Goal: Information Seeking & Learning: Find specific fact

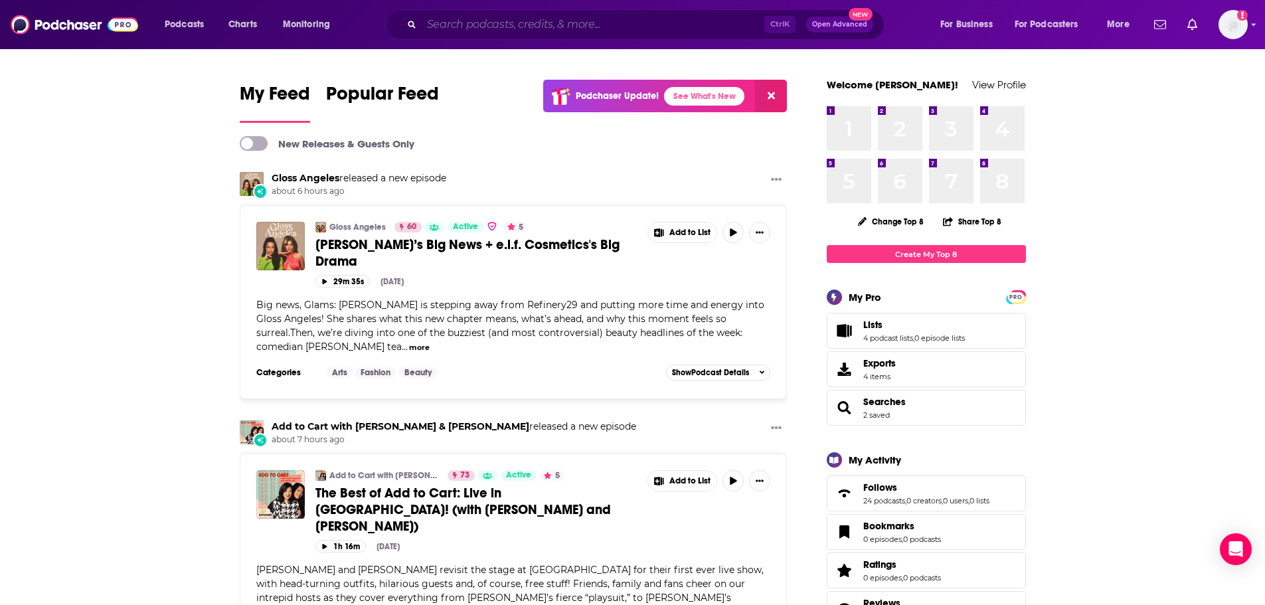
click at [588, 21] on input "Search podcasts, credits, & more..." at bounding box center [593, 24] width 343 height 21
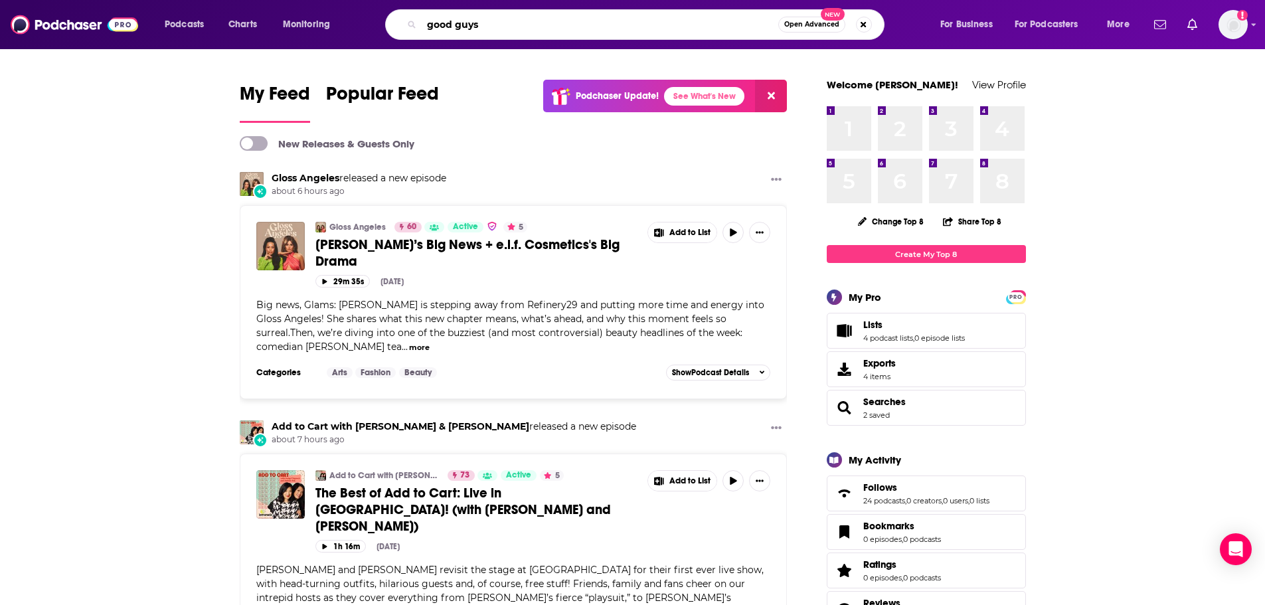
type input "good guys"
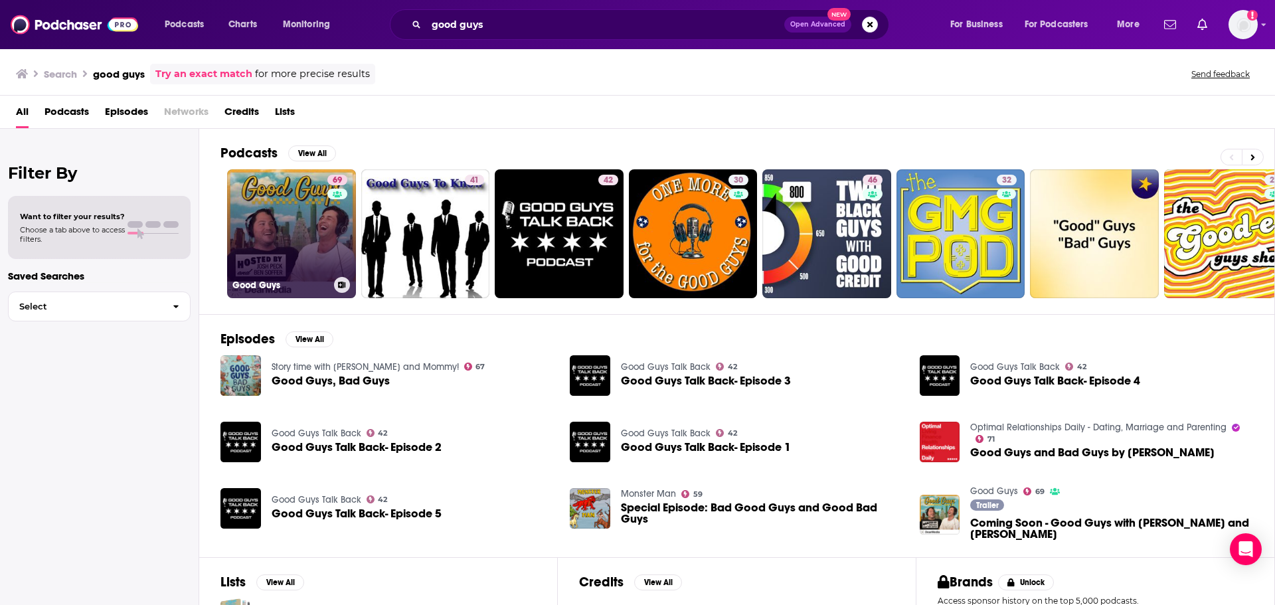
click at [285, 195] on link "69 Good Guys" at bounding box center [291, 233] width 129 height 129
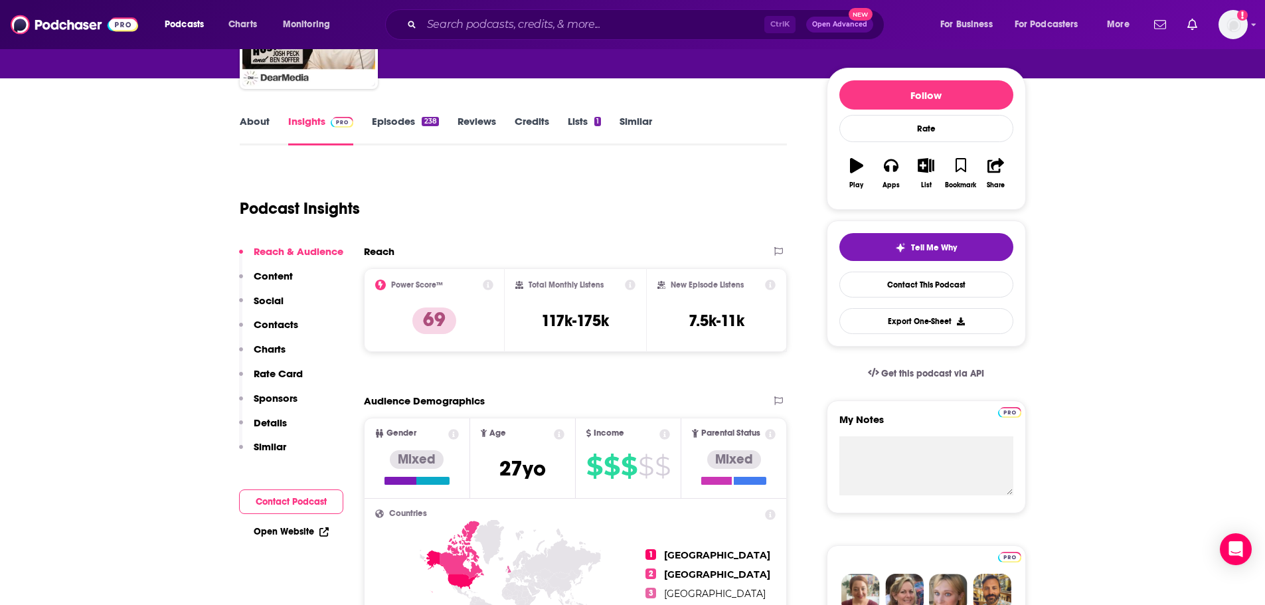
scroll to position [66, 0]
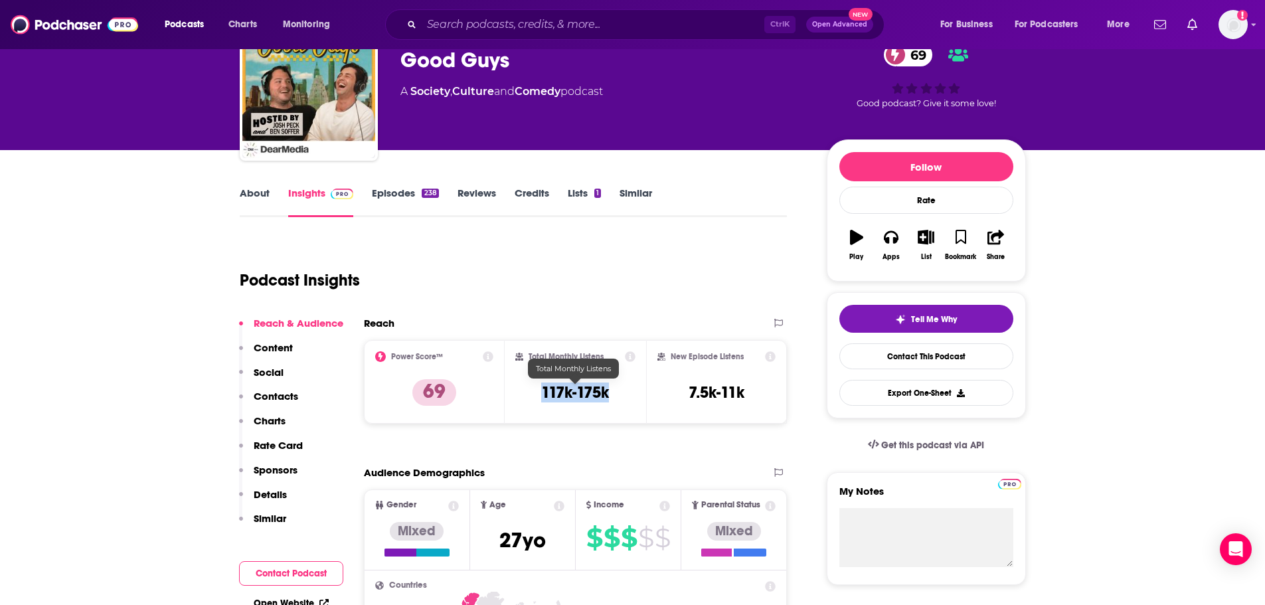
drag, startPoint x: 539, startPoint y: 396, endPoint x: 609, endPoint y: 394, distance: 70.4
click at [609, 394] on div "Total Monthly Listens 117k-175k" at bounding box center [575, 381] width 120 height 61
copy h3 "117k-175k"
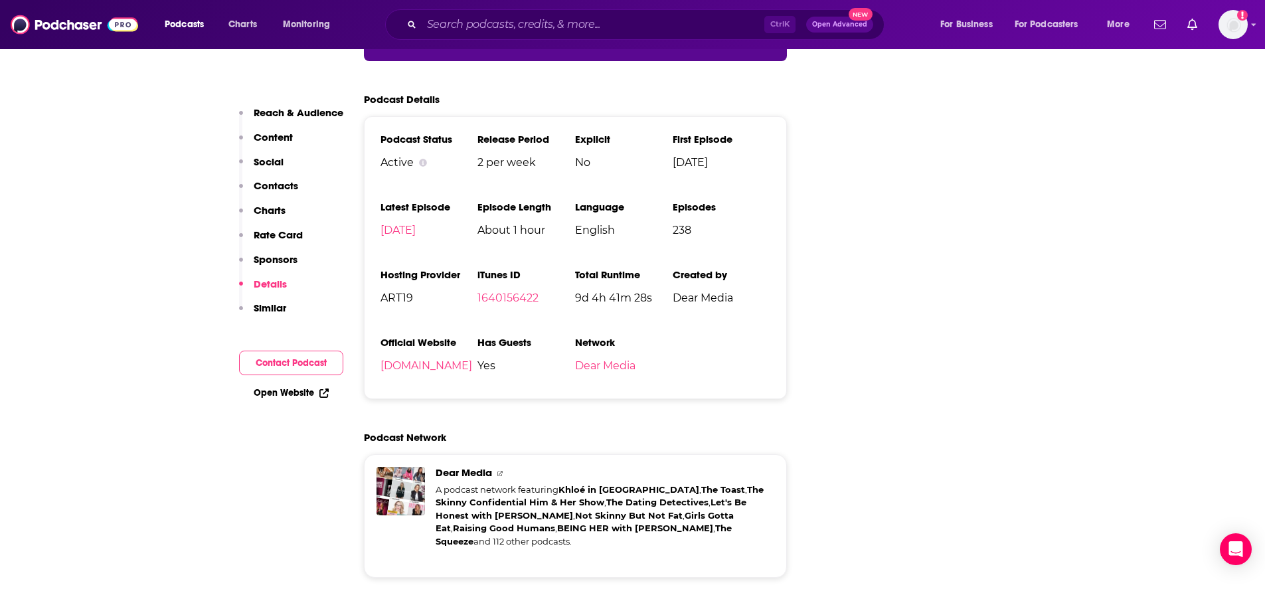
scroll to position [2390, 0]
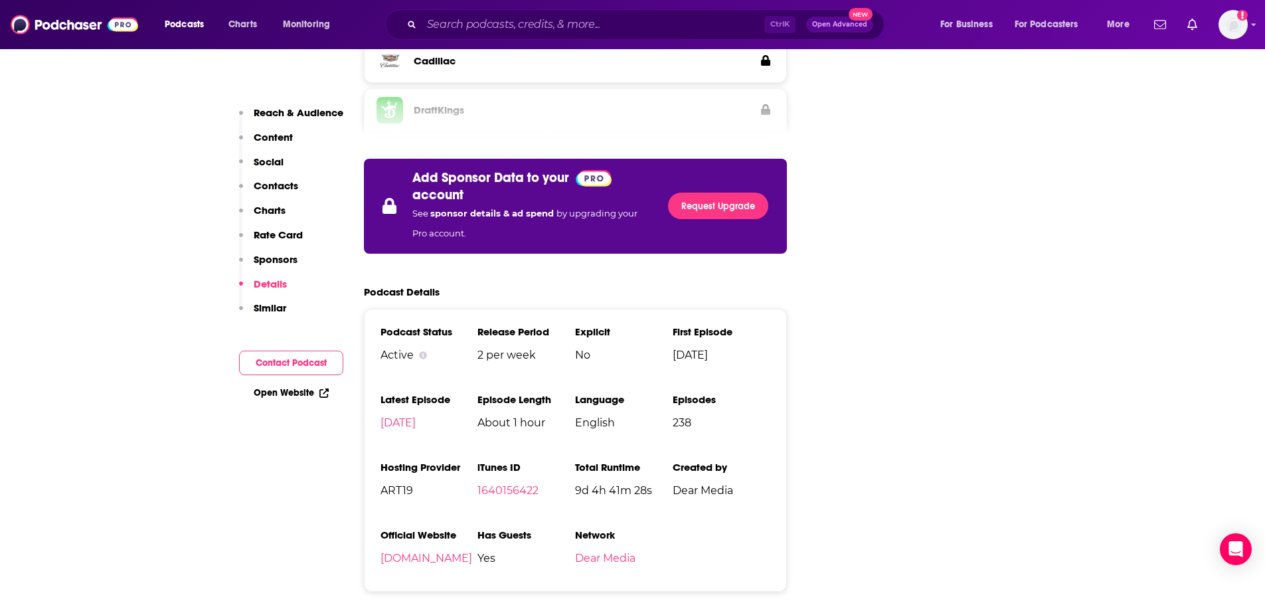
scroll to position [2058, 0]
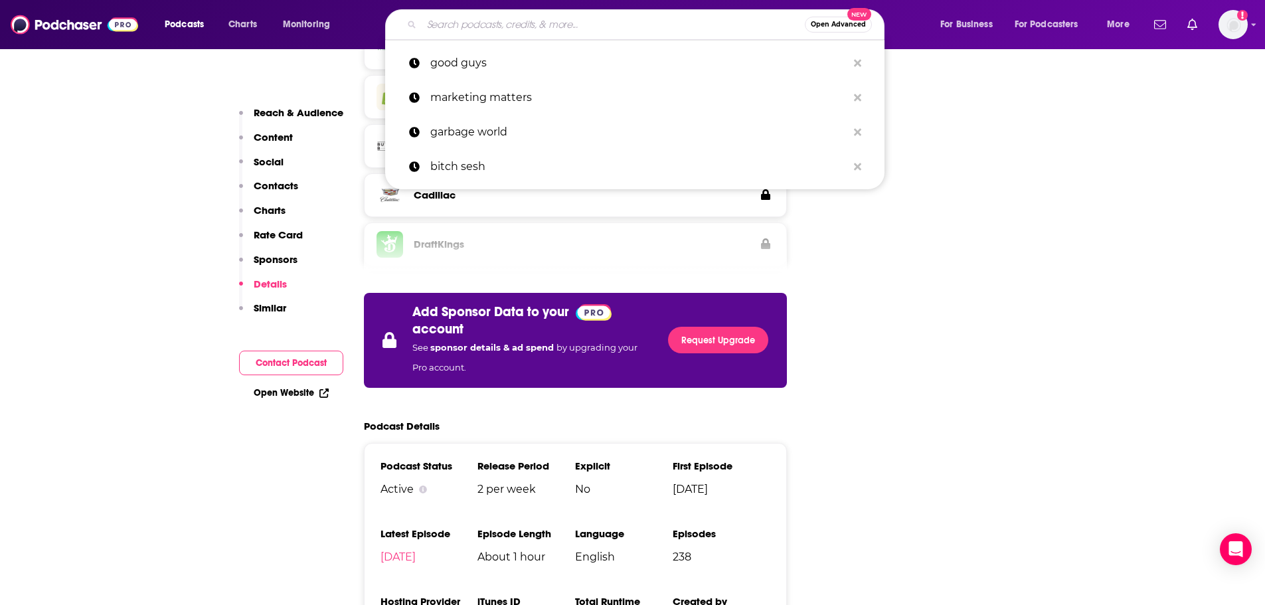
click at [529, 28] on input "Search podcasts, credits, & more..." at bounding box center [613, 24] width 383 height 21
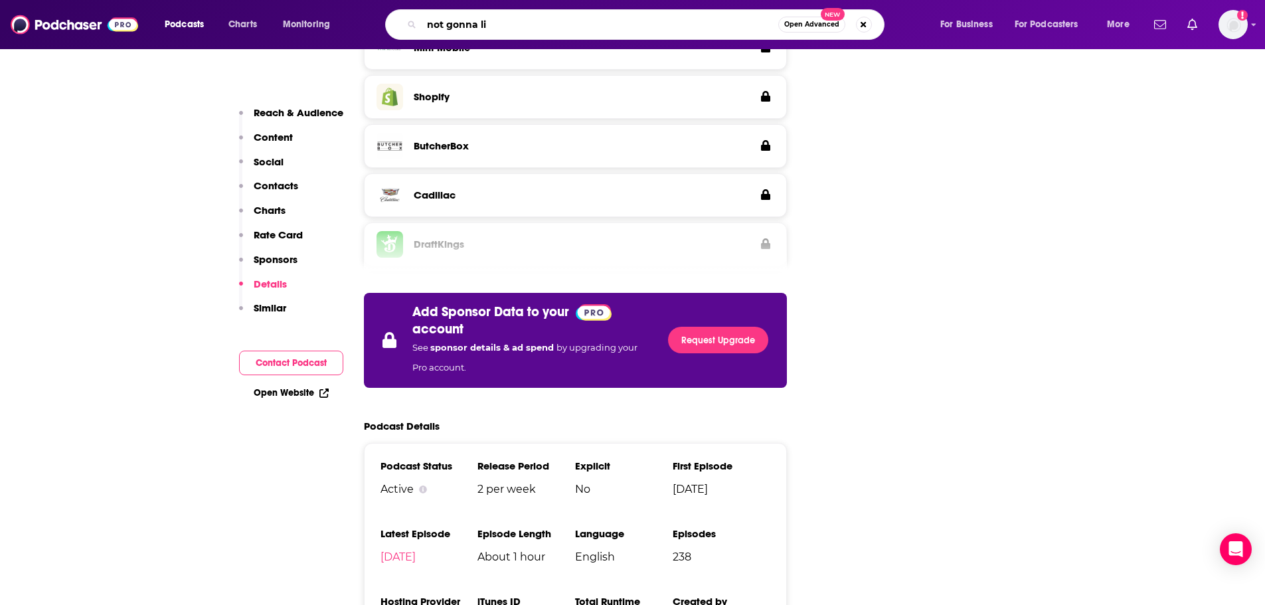
type input "not gonna lie"
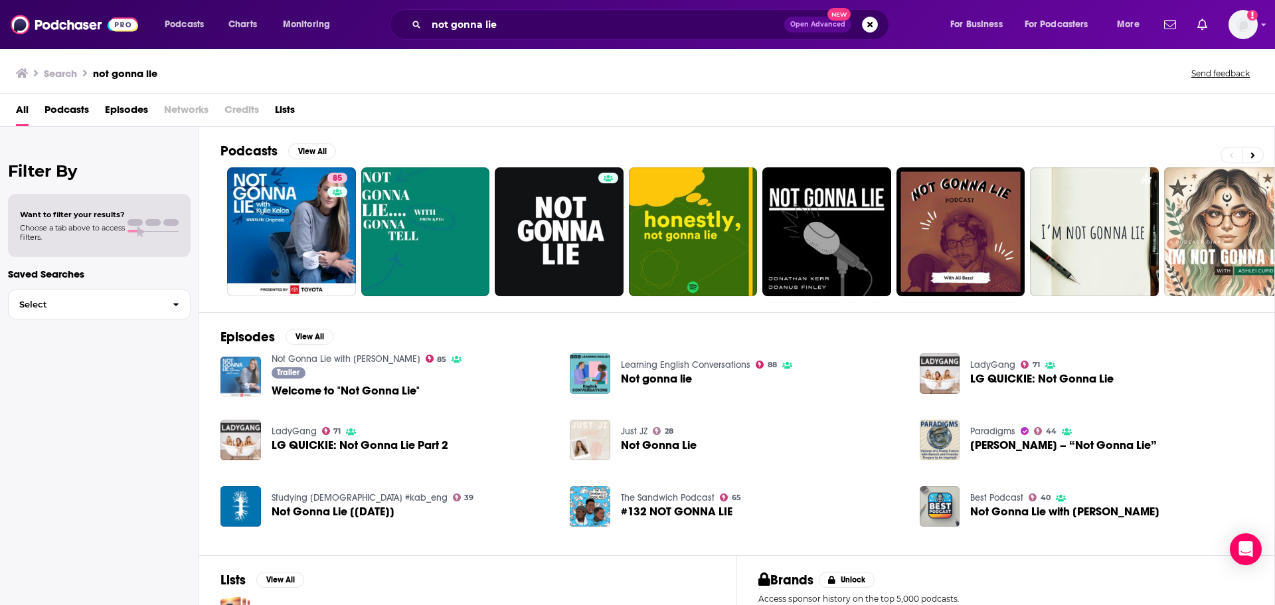
click at [242, 371] on img at bounding box center [240, 376] width 40 height 40
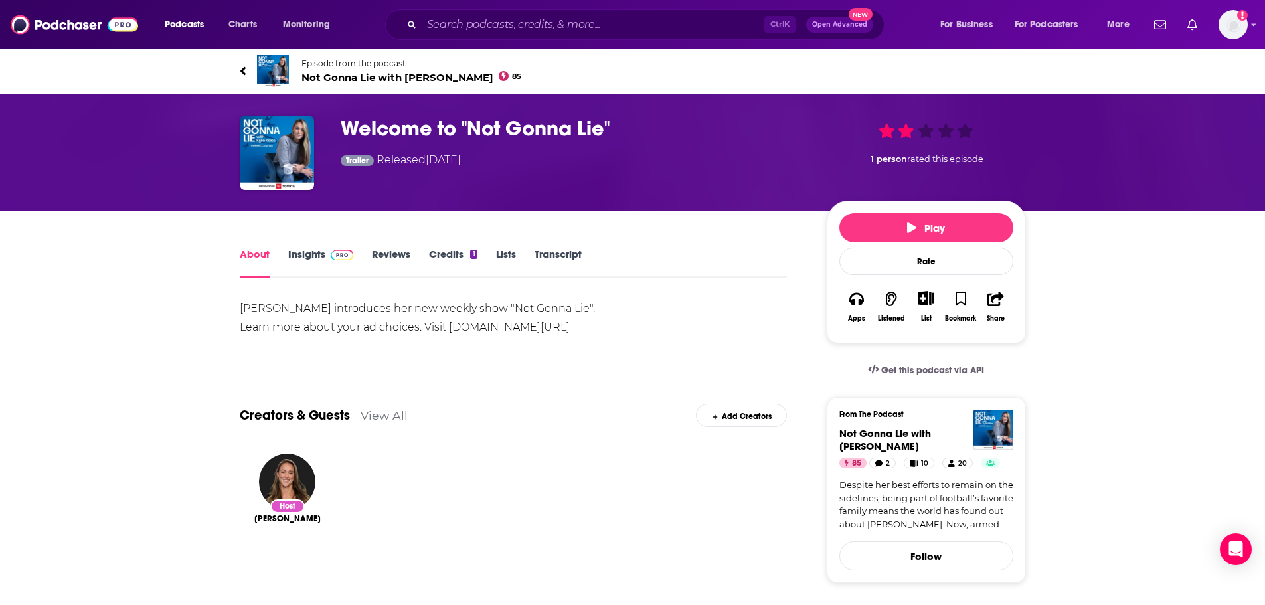
click at [309, 264] on link "Insights" at bounding box center [321, 263] width 66 height 31
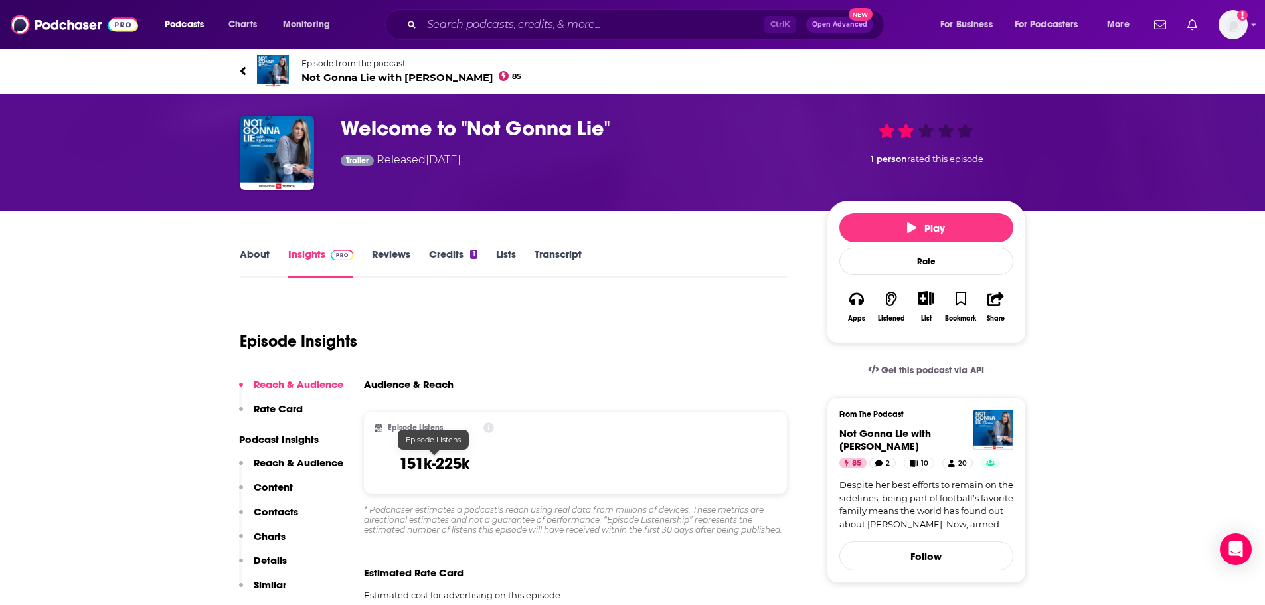
click at [447, 464] on h3 "151k-225k" at bounding box center [434, 463] width 70 height 20
copy h3 "151k-225k"
click at [481, 15] on input "Search podcasts, credits, & more..." at bounding box center [593, 24] width 343 height 21
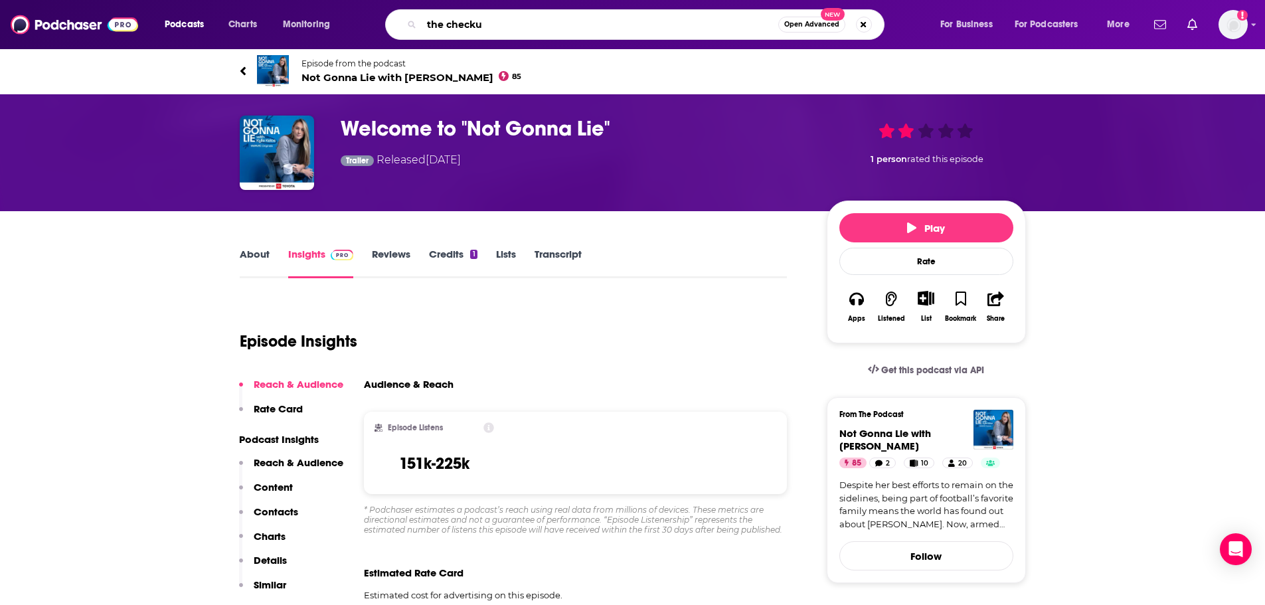
type input "the checkup"
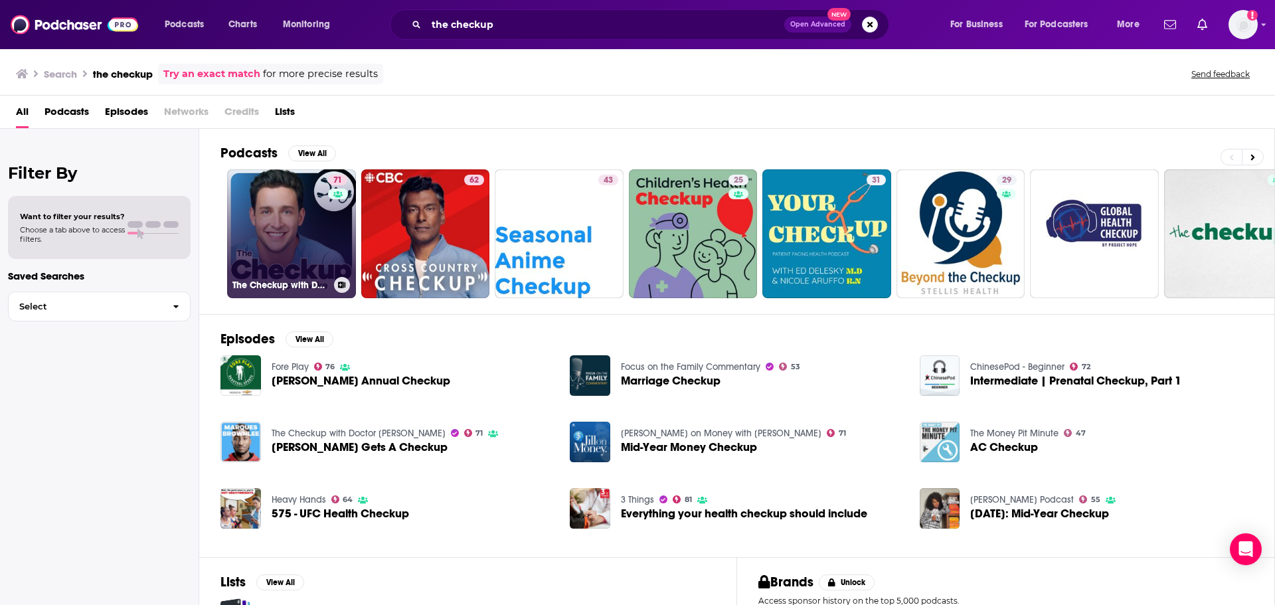
click at [308, 229] on link "71 The Checkup with Doctor [PERSON_NAME]" at bounding box center [291, 233] width 129 height 129
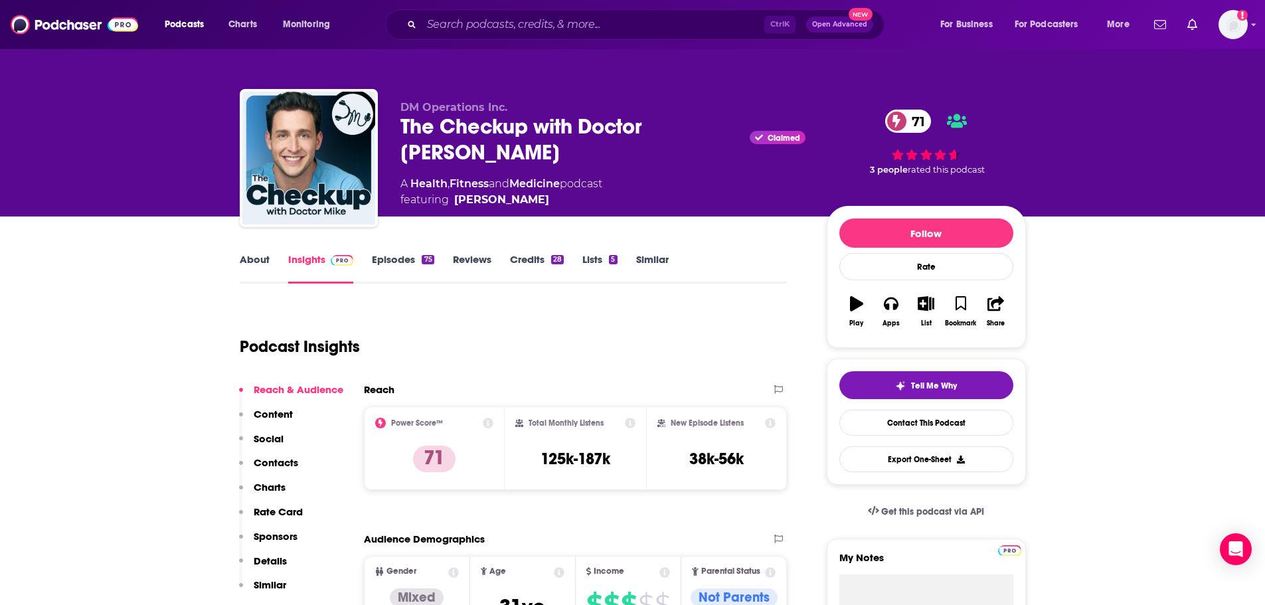
scroll to position [66, 0]
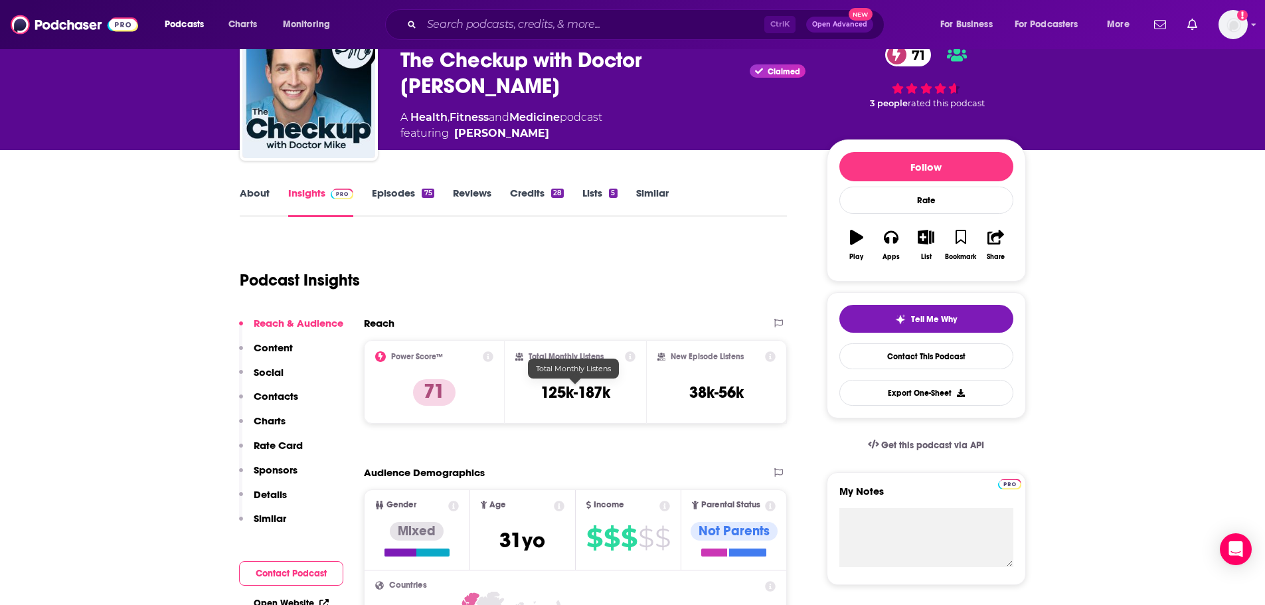
click at [591, 398] on h3 "125k-187k" at bounding box center [575, 392] width 70 height 20
copy div "125k-187k"
click at [481, 19] on input "Search podcasts, credits, & more..." at bounding box center [593, 24] width 343 height 21
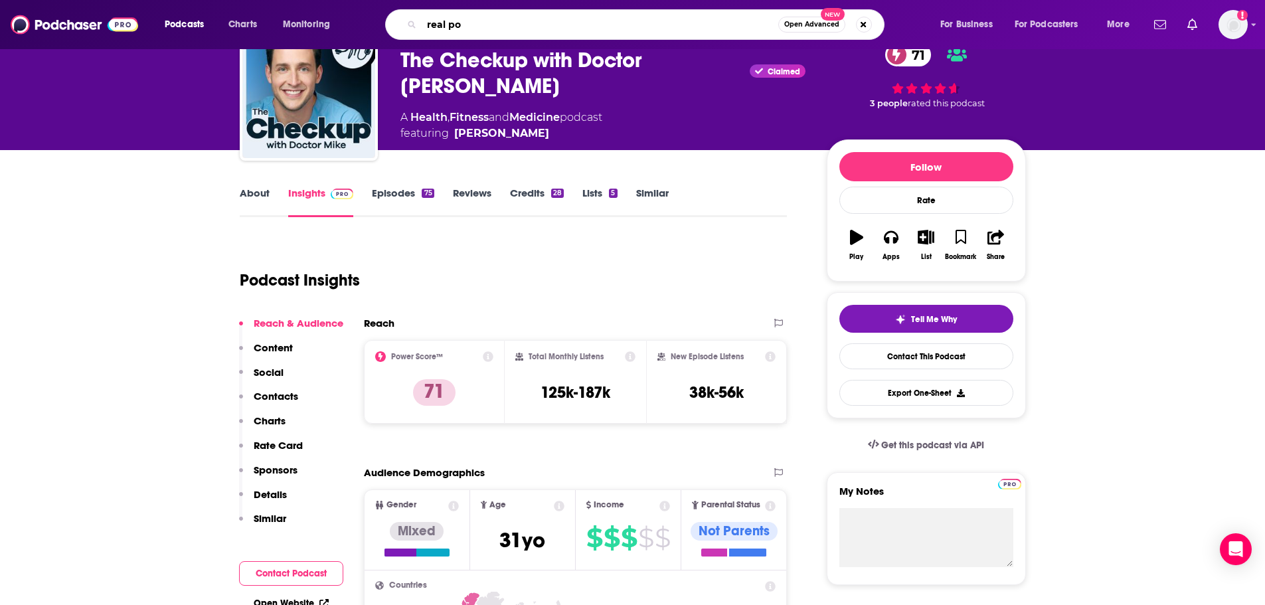
type input "real pod"
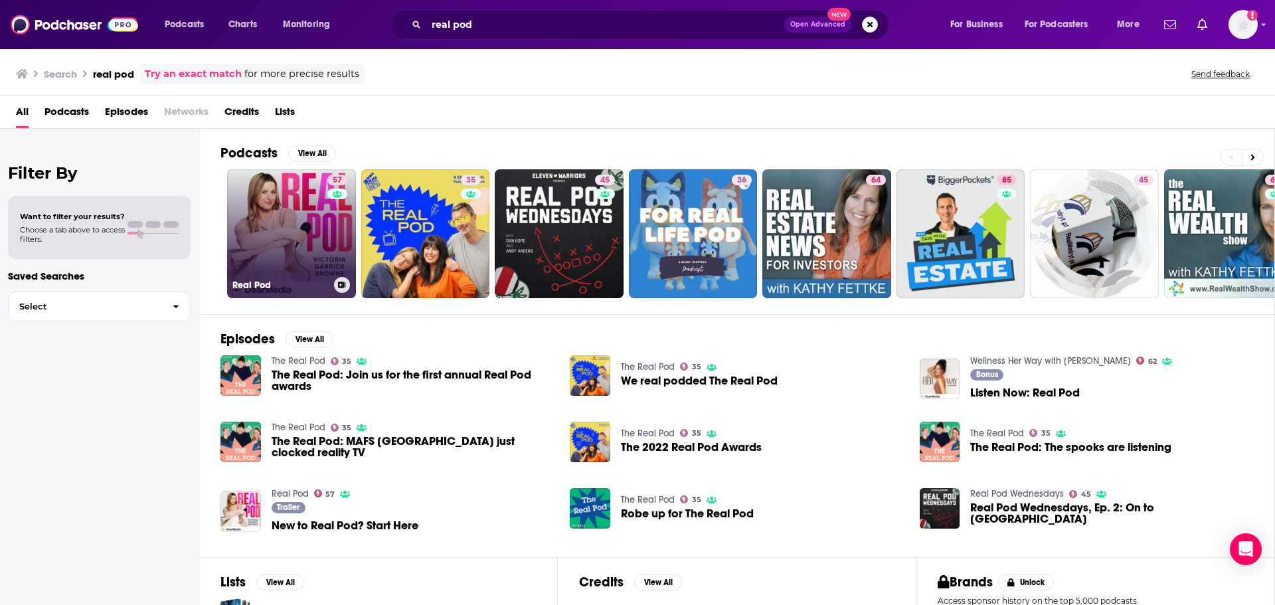
click at [263, 222] on link "57 Real Pod" at bounding box center [291, 233] width 129 height 129
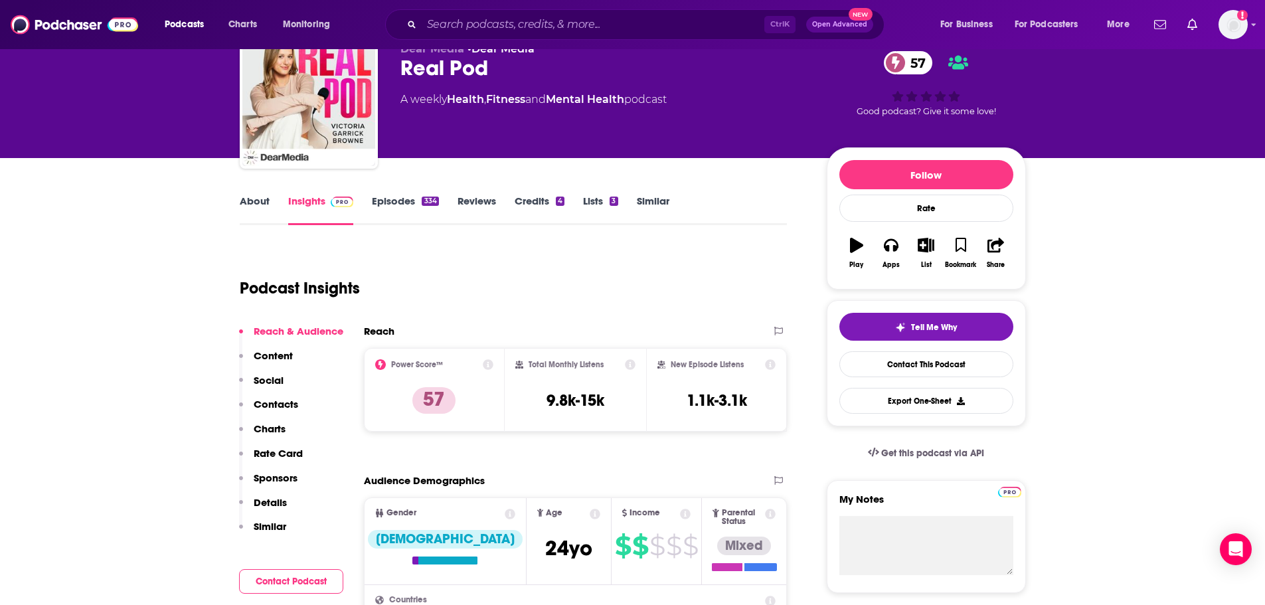
scroll to position [199, 0]
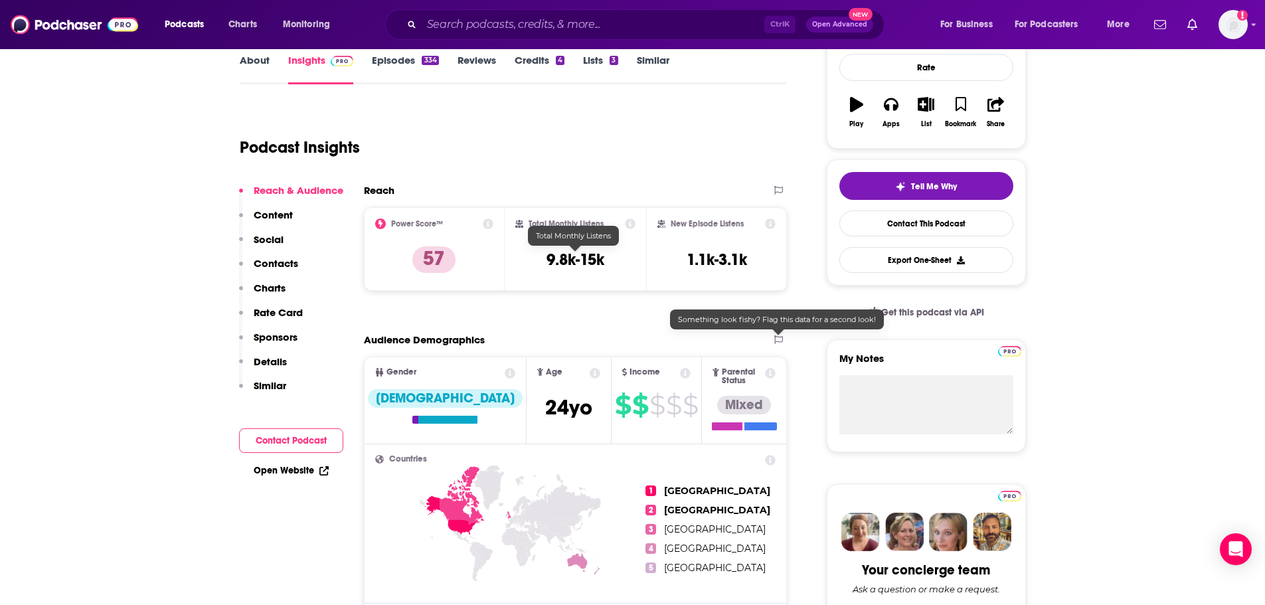
click at [575, 255] on h3 "9.8k-15k" at bounding box center [575, 260] width 58 height 20
copy div "9.8k-15k"
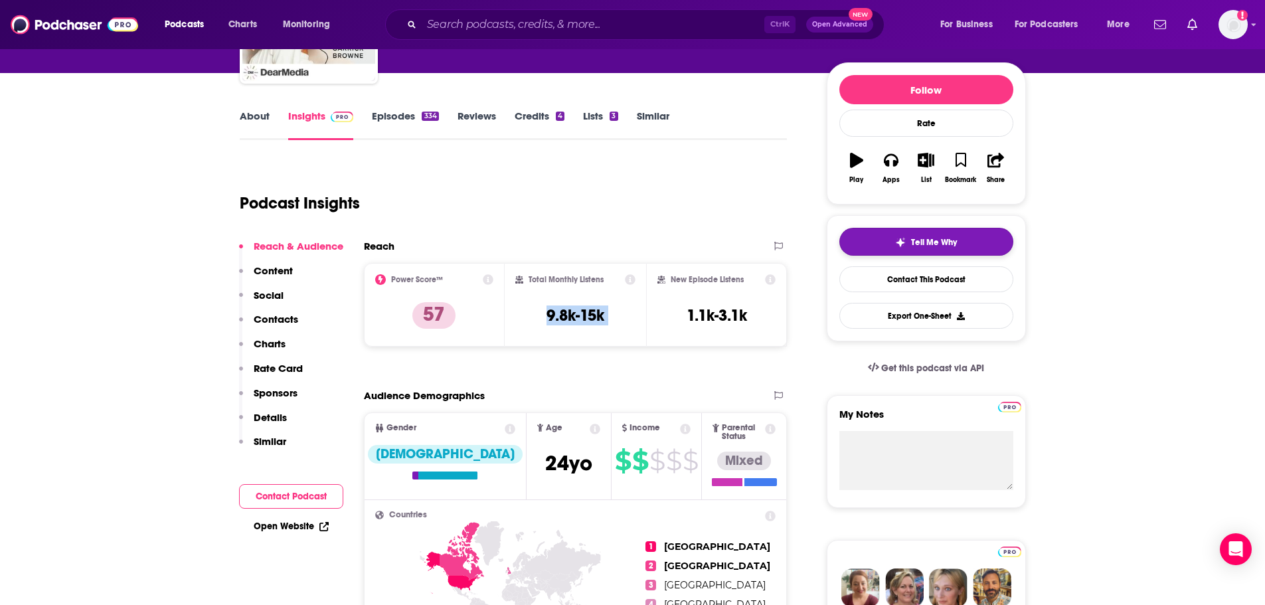
scroll to position [0, 0]
